Goal: Task Accomplishment & Management: Use online tool/utility

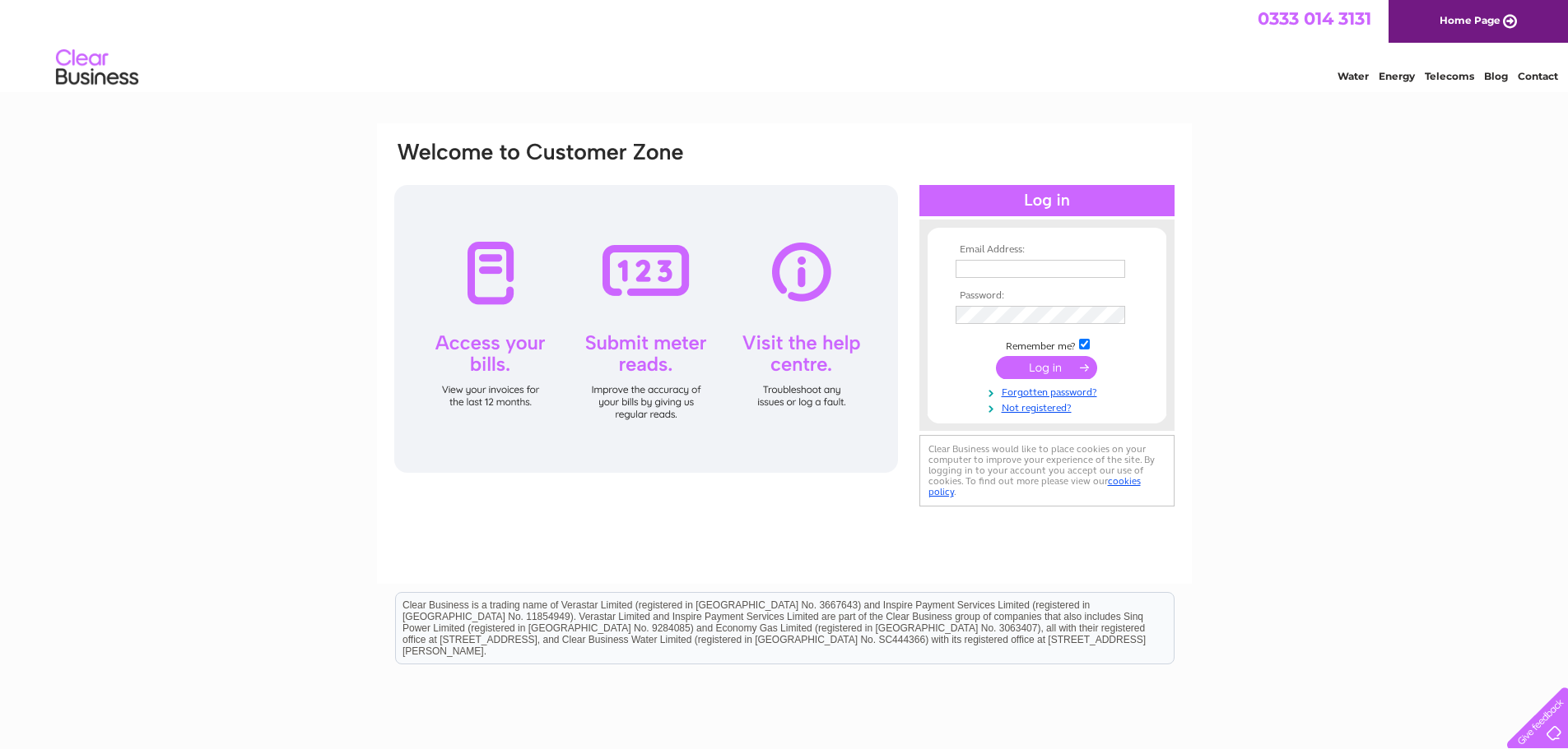
type input "ian@insure-smart.co.uk"
click at [1044, 369] on input "submit" at bounding box center [1046, 368] width 101 height 23
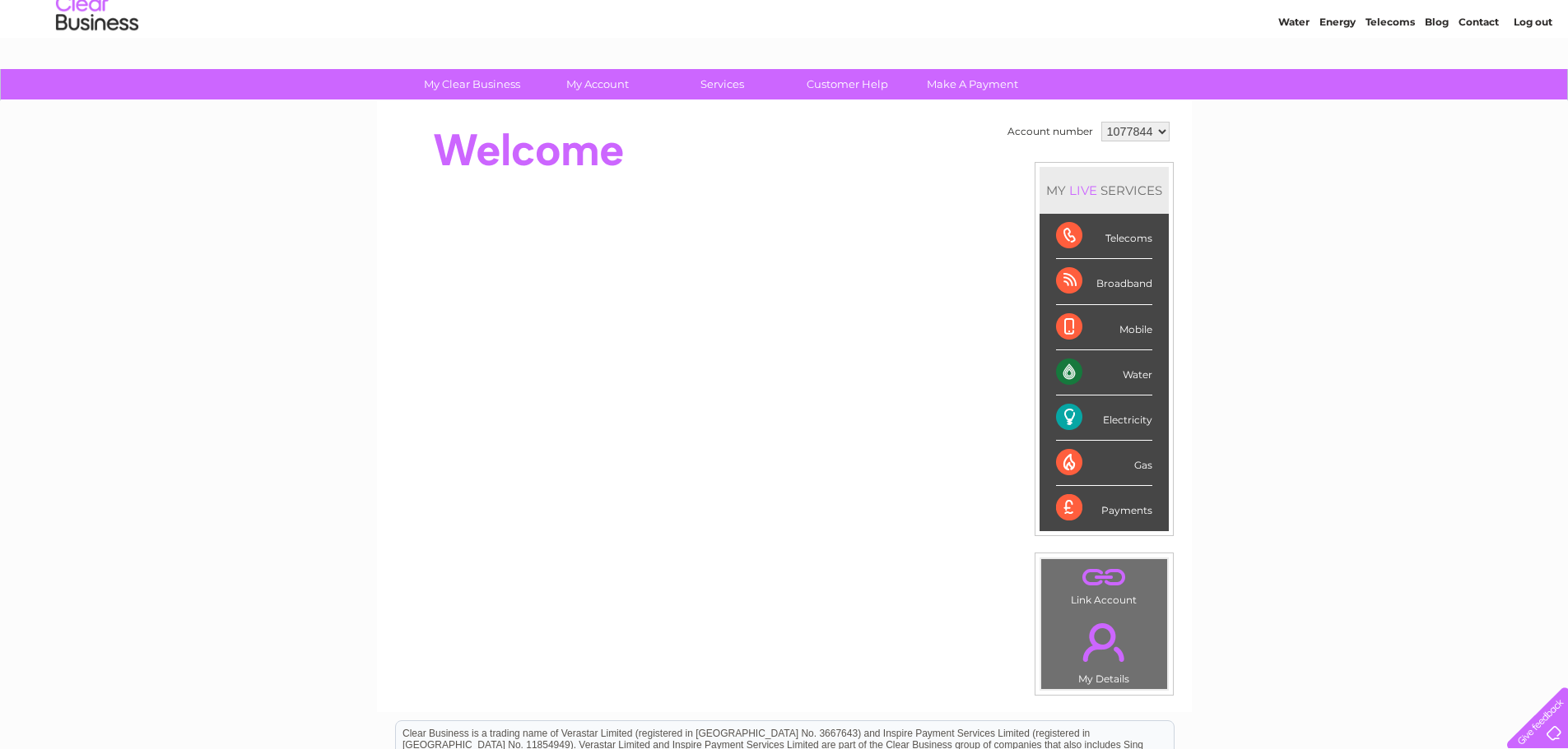
scroll to position [82, 0]
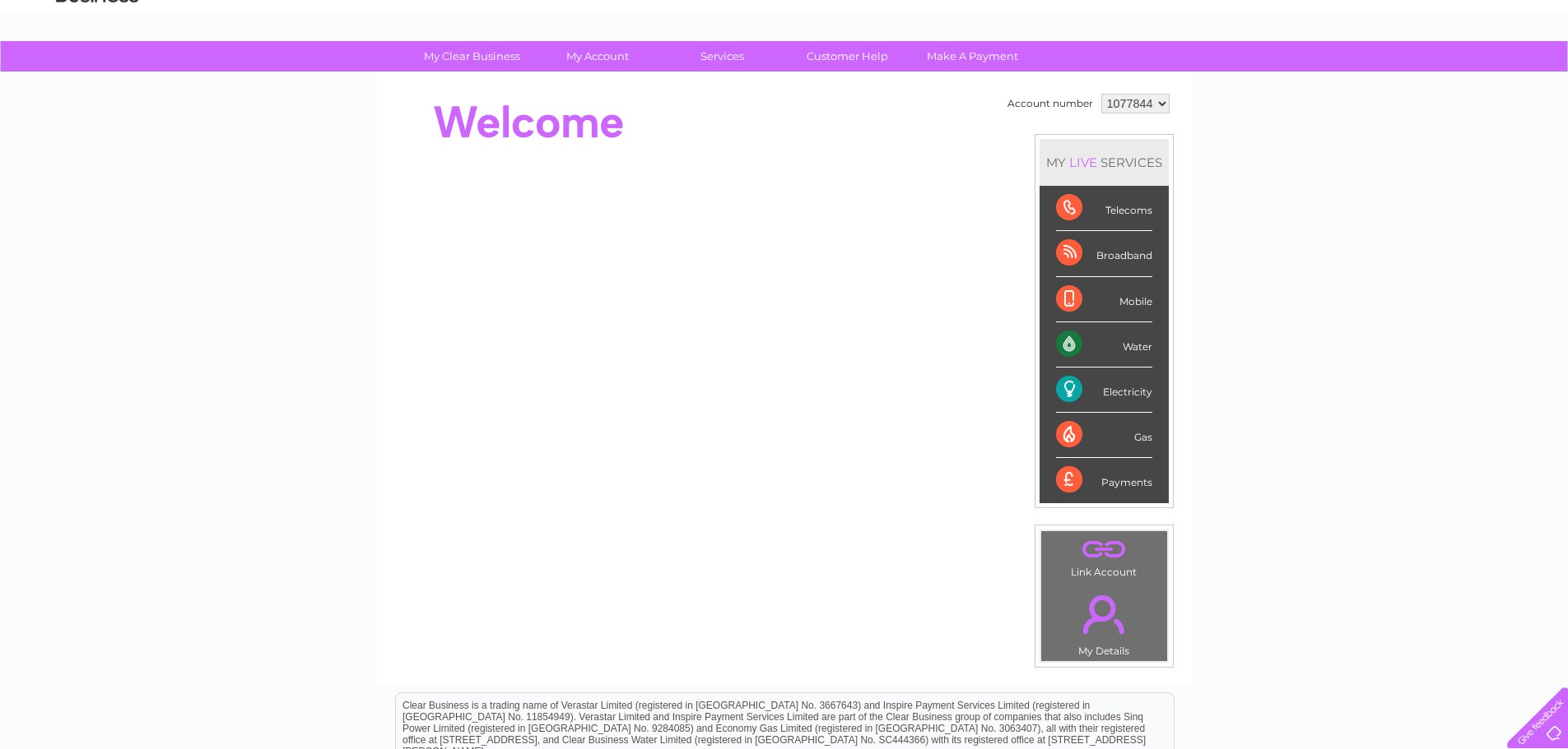
click at [1117, 387] on div "Electricity" at bounding box center [1103, 390] width 96 height 45
click at [1066, 384] on div "Electricity" at bounding box center [1103, 390] width 96 height 45
click at [1152, 388] on li "Electricity" at bounding box center [1103, 390] width 129 height 45
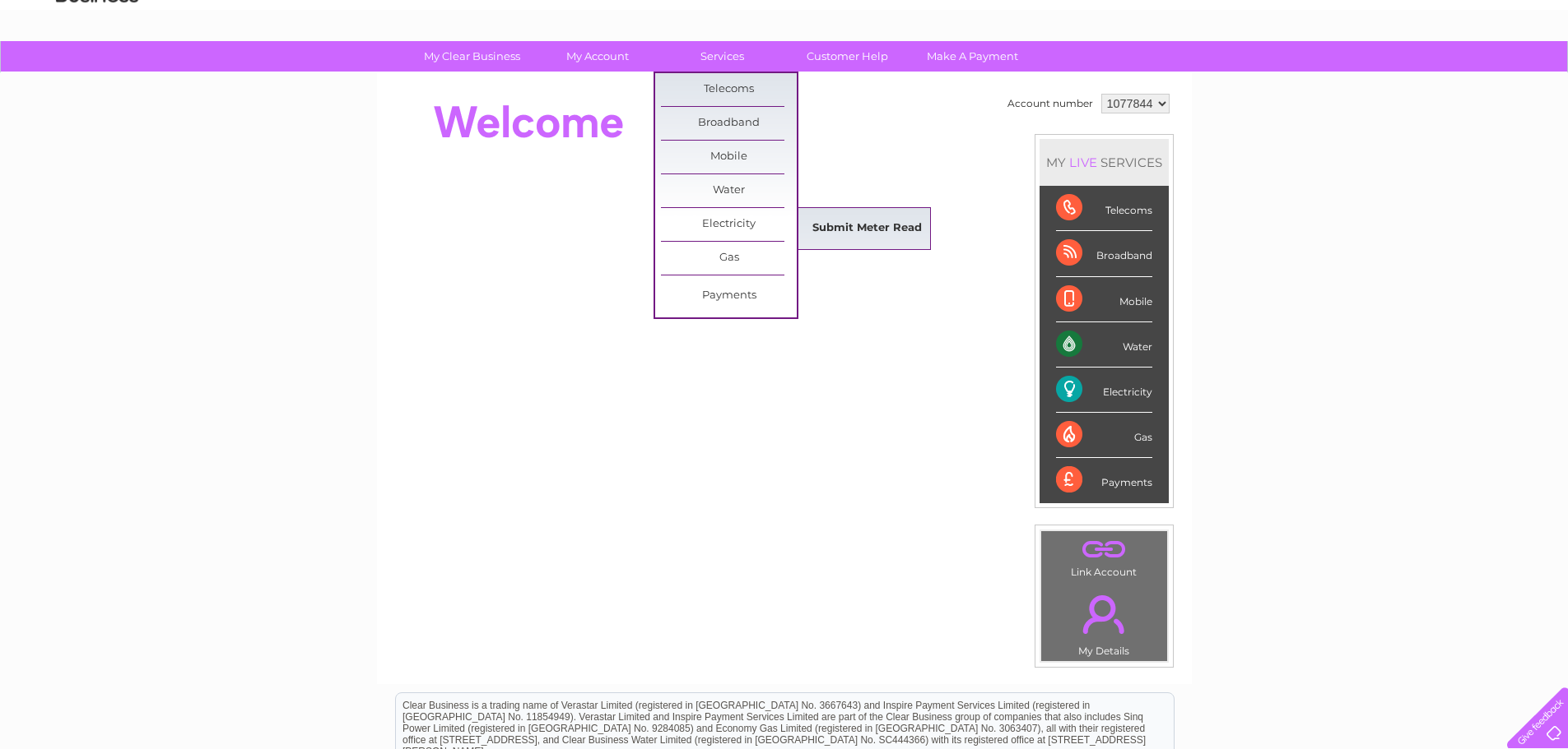
click at [864, 230] on link "Submit Meter Read" at bounding box center [866, 228] width 136 height 33
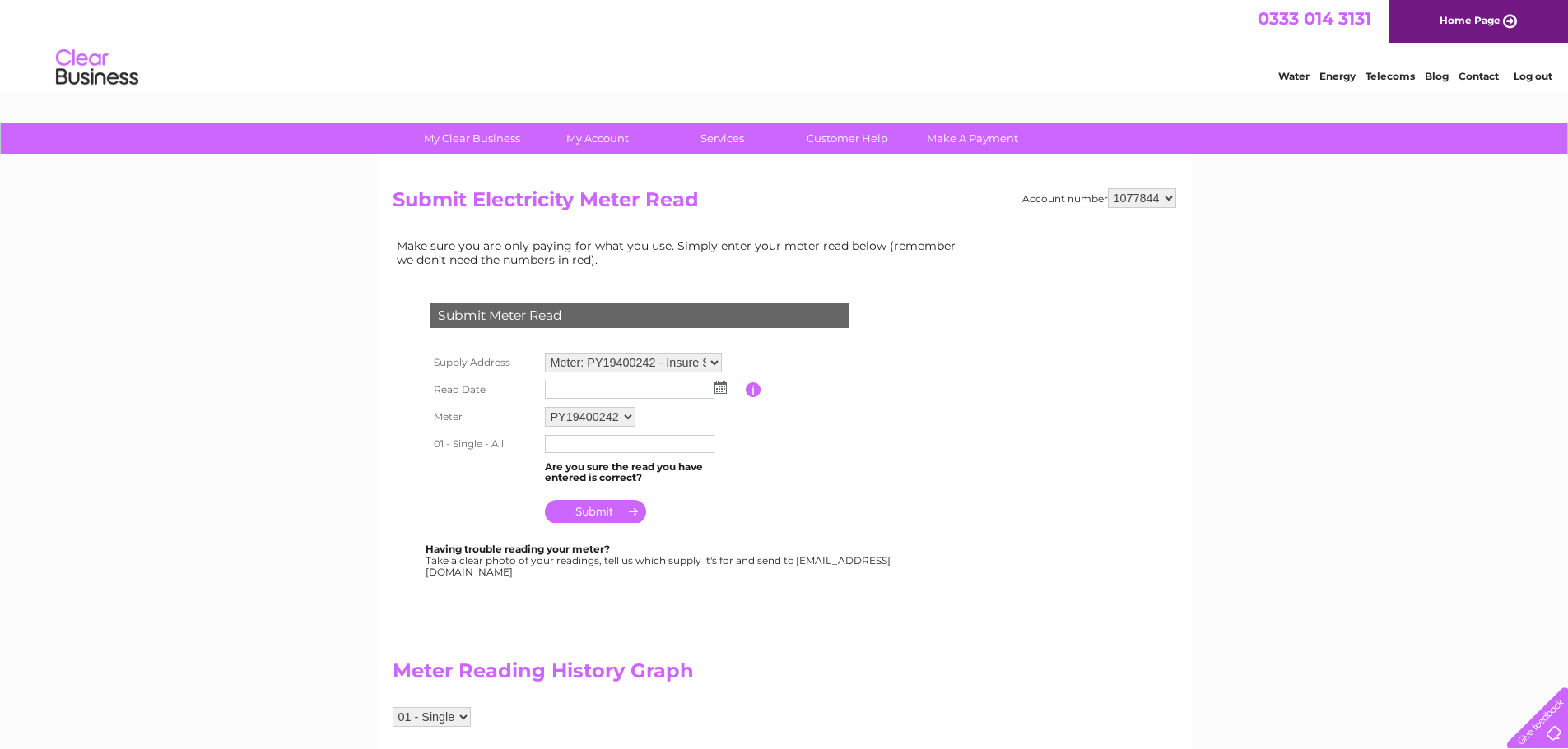
click at [648, 443] on input "text" at bounding box center [630, 444] width 170 height 18
click at [745, 436] on td at bounding box center [643, 444] width 205 height 26
click at [665, 395] on input "text" at bounding box center [630, 389] width 170 height 18
click at [725, 394] on td at bounding box center [643, 390] width 205 height 26
click at [723, 389] on img at bounding box center [720, 387] width 12 height 13
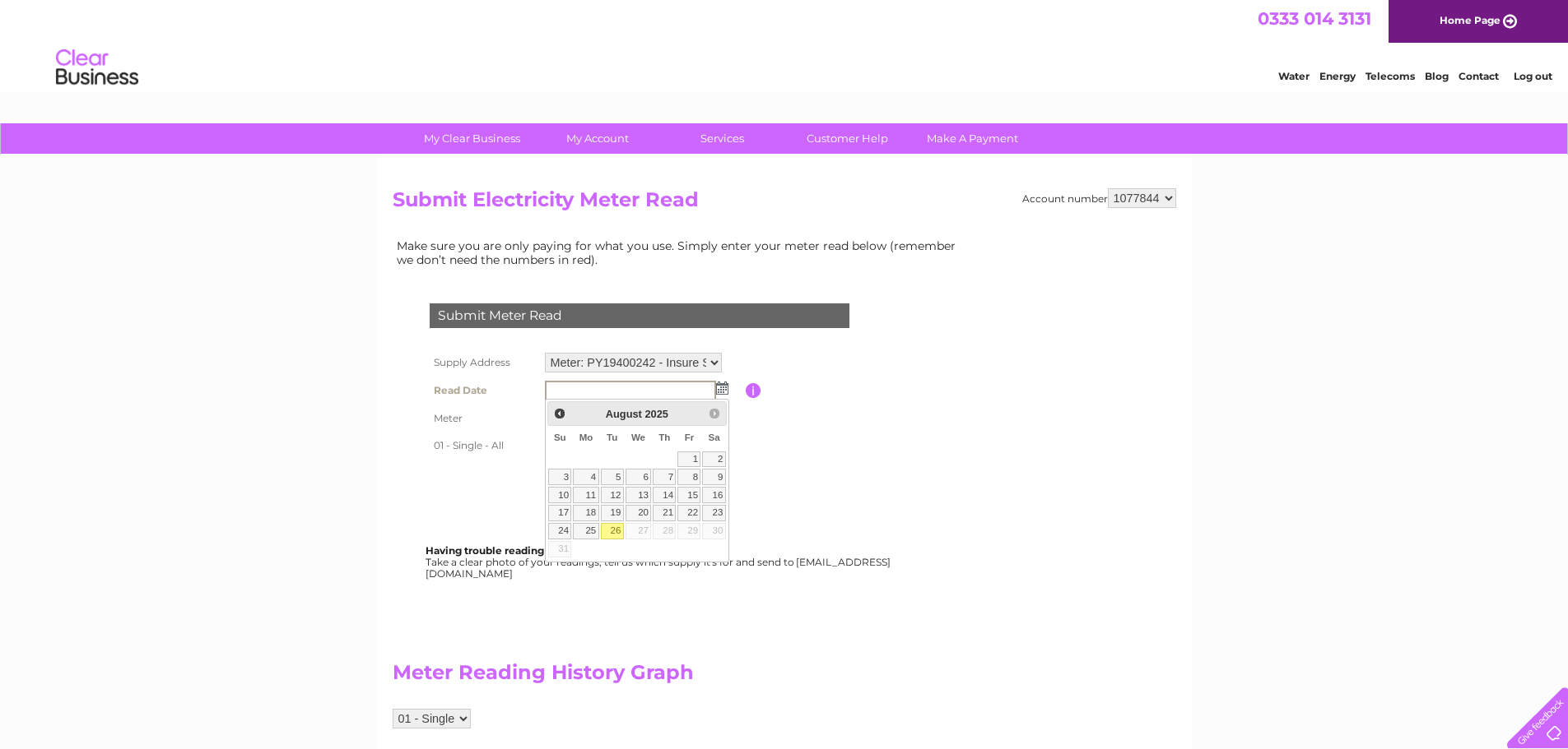
click at [618, 534] on link "26" at bounding box center [612, 531] width 23 height 16
type input "2025/08/26"
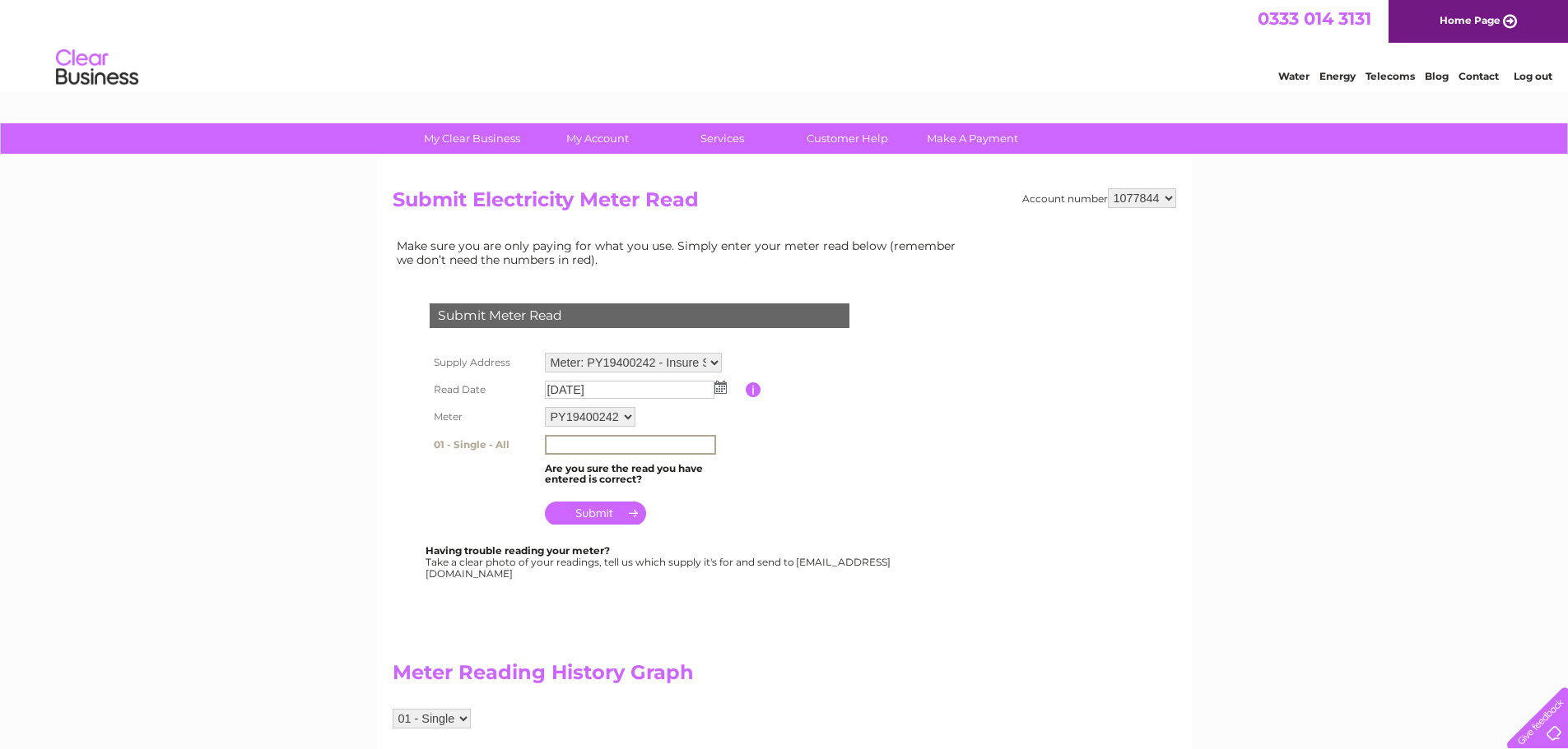
click at [620, 437] on input "text" at bounding box center [631, 445] width 171 height 20
type input "1"
click at [691, 445] on input "718183" at bounding box center [631, 445] width 171 height 20
type input "718183"
click at [723, 485] on td "Are you sure the read you have entered is correct?" at bounding box center [643, 473] width 205 height 31
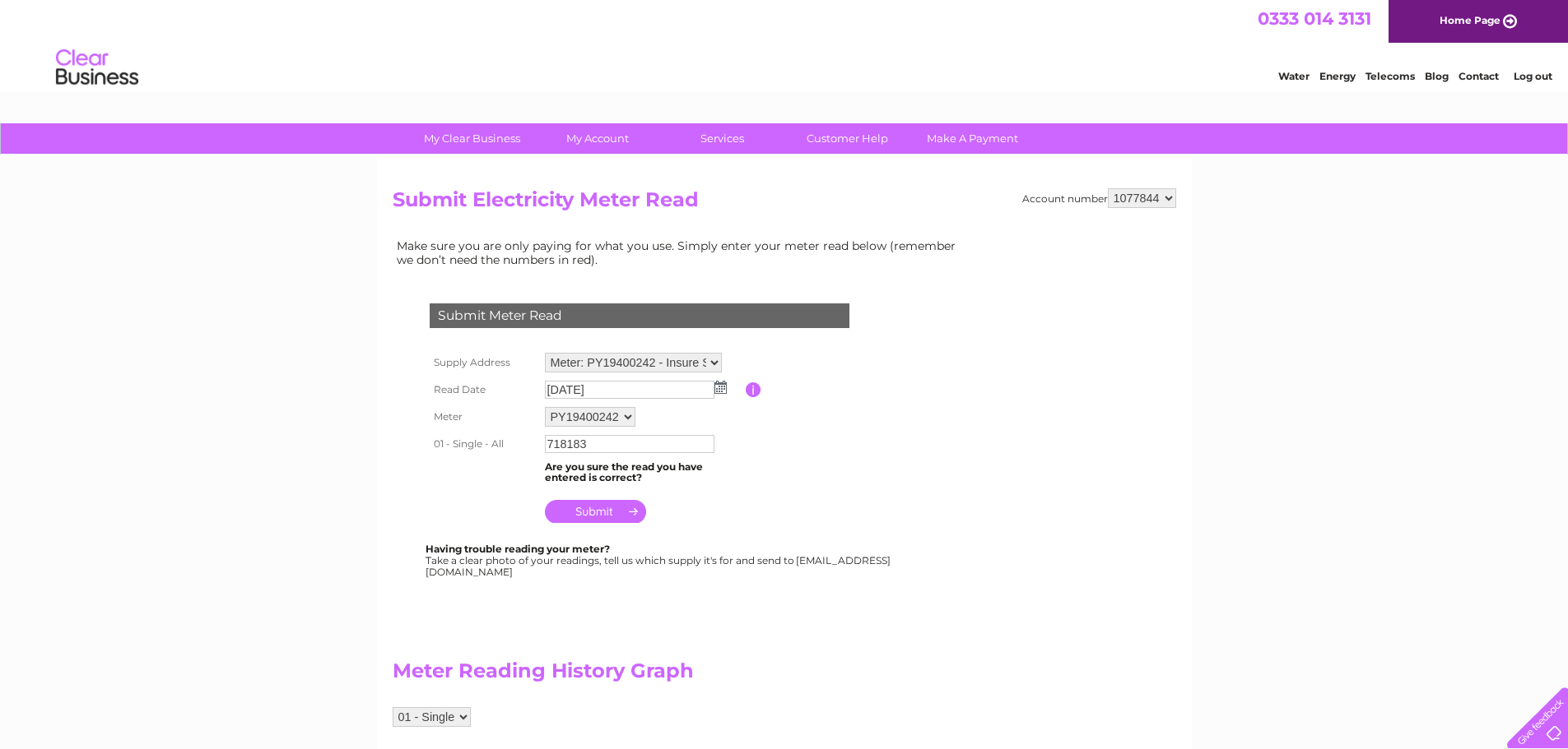
click at [593, 515] on input "submit" at bounding box center [595, 511] width 101 height 23
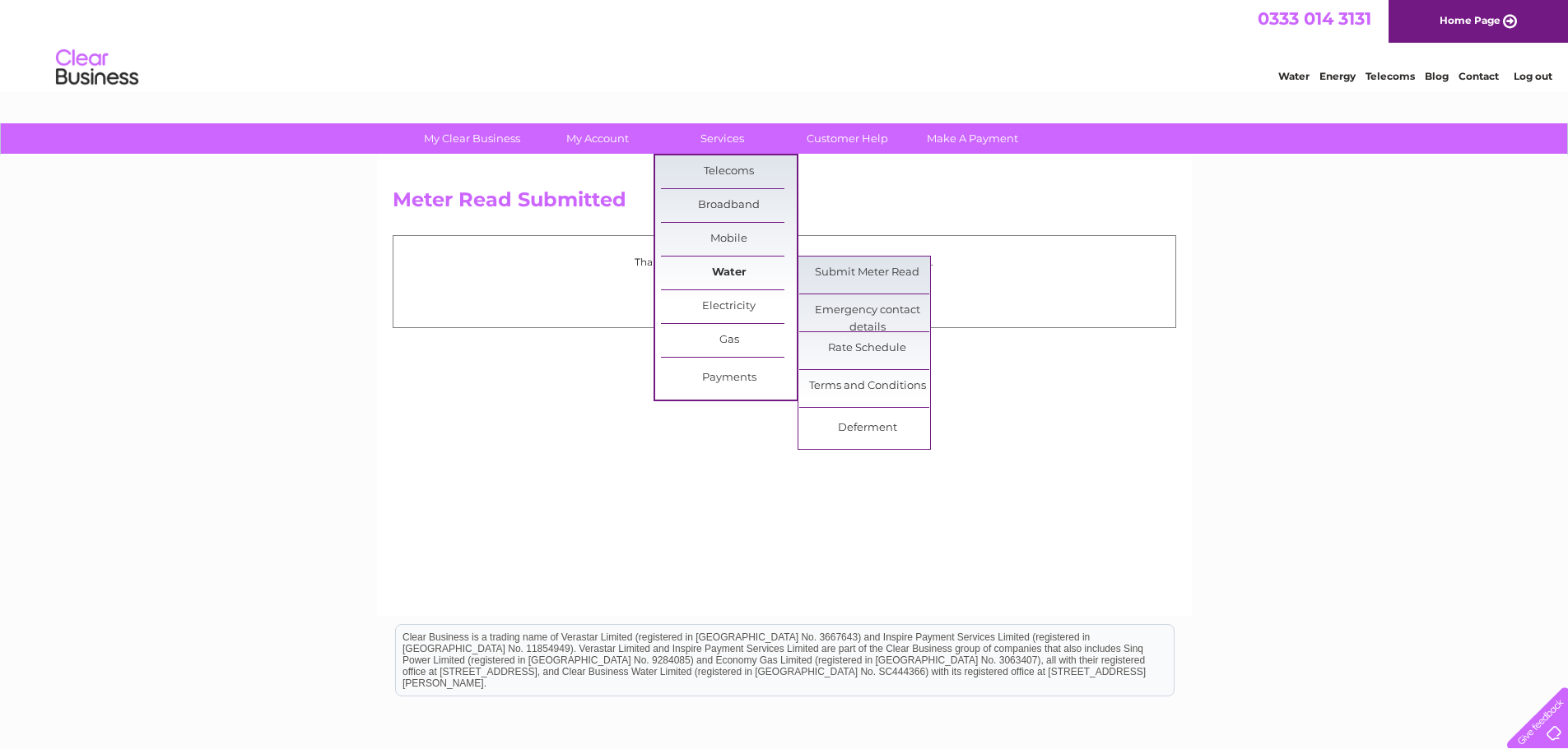
click at [739, 271] on link "Water" at bounding box center [729, 273] width 136 height 33
click at [864, 276] on link "Submit Meter Read" at bounding box center [866, 273] width 136 height 33
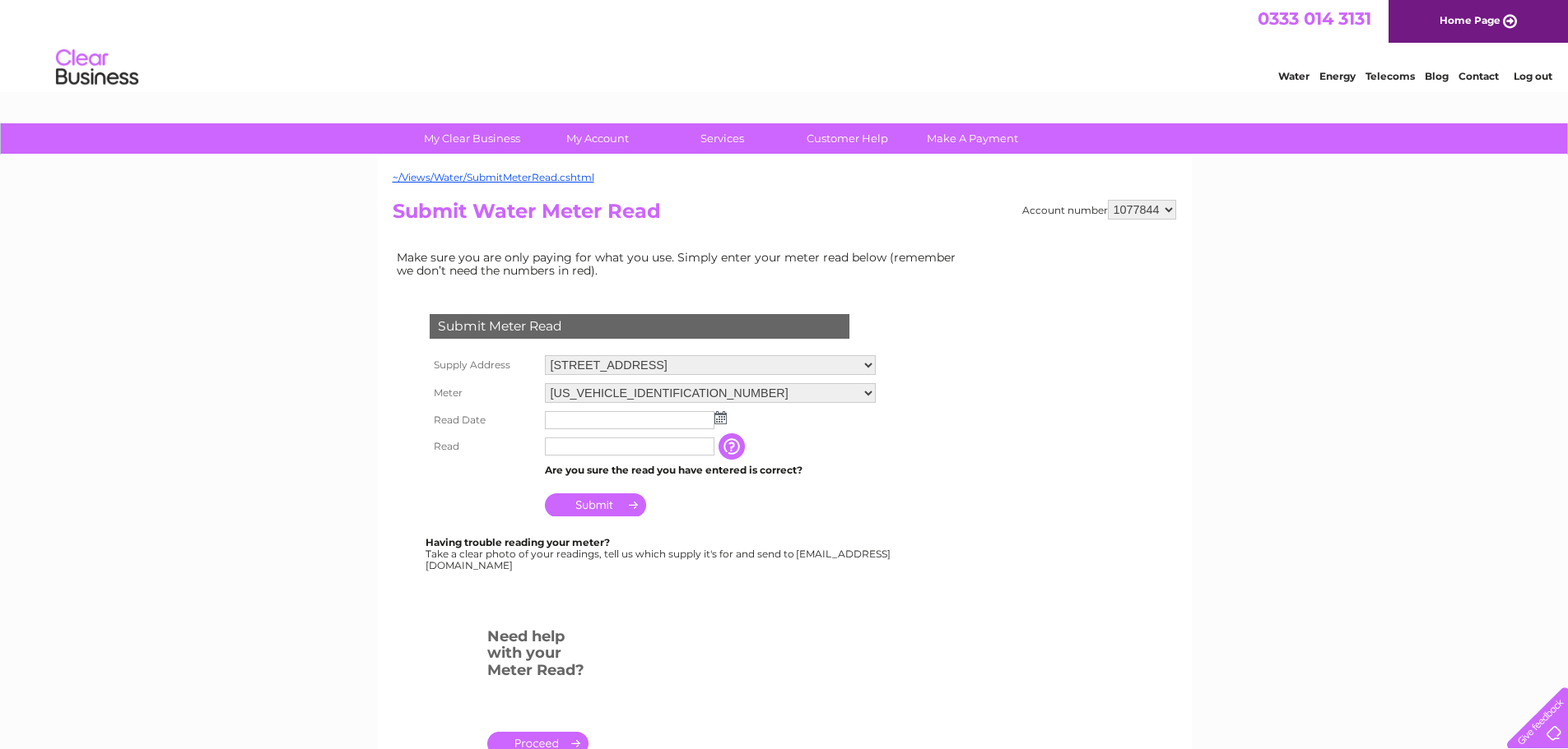
click at [724, 417] on img at bounding box center [720, 417] width 12 height 13
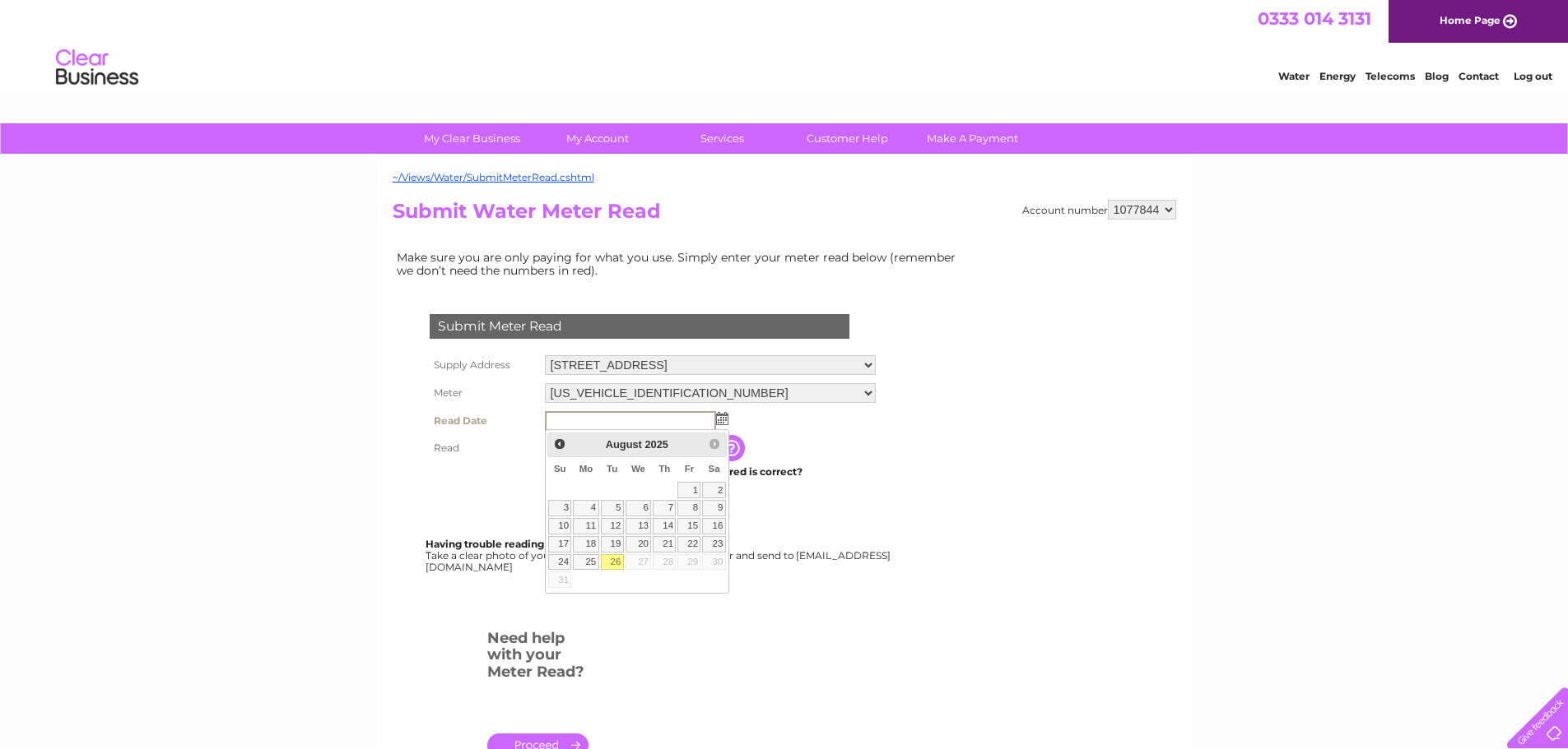
click at [620, 564] on link "26" at bounding box center [612, 562] width 23 height 16
type input "2025/08/26"
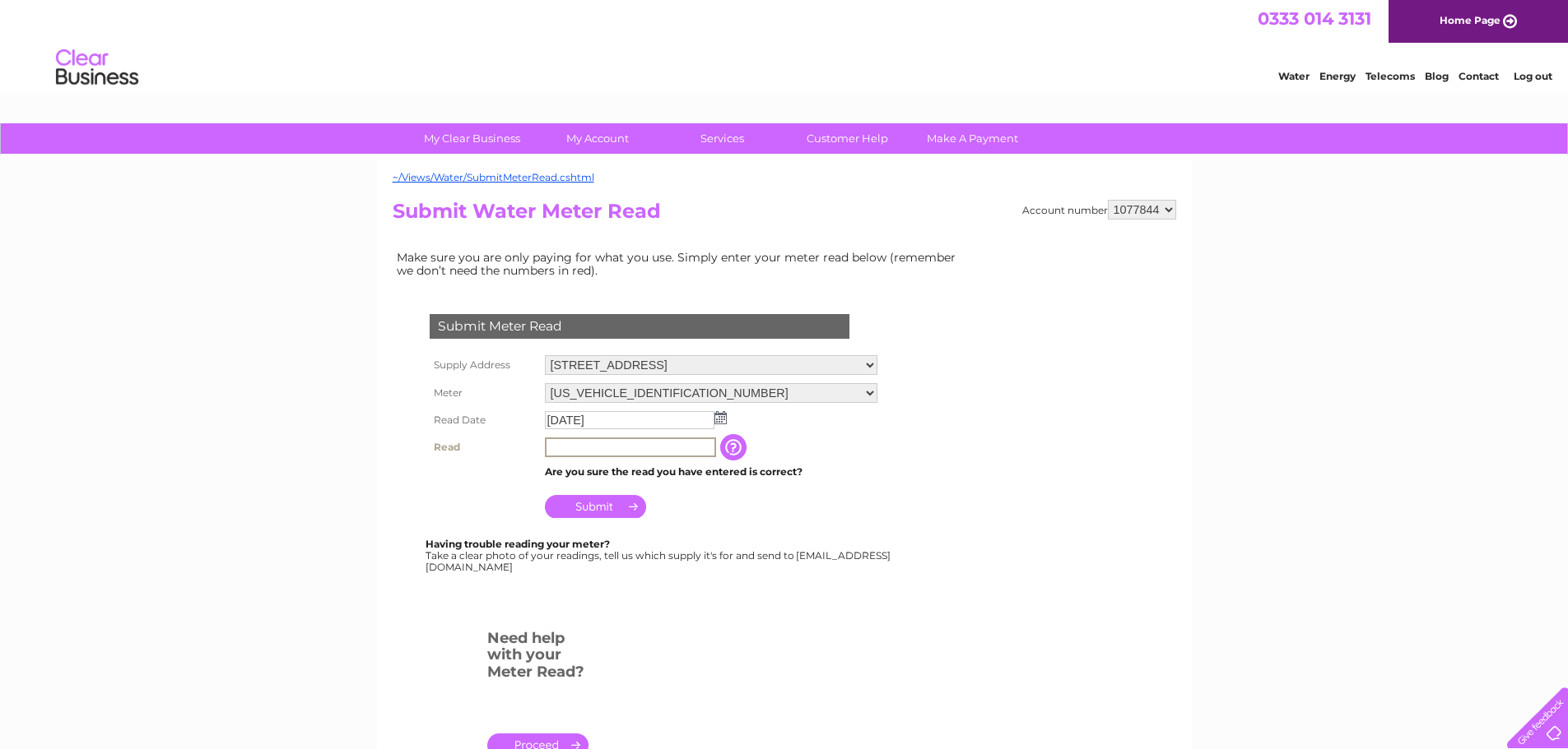
drag, startPoint x: 588, startPoint y: 445, endPoint x: 599, endPoint y: 439, distance: 12.5
click at [588, 445] on input "text" at bounding box center [631, 447] width 171 height 20
type input "1020"
click at [610, 503] on input "Submit" at bounding box center [595, 507] width 101 height 23
